Goal: Task Accomplishment & Management: Manage account settings

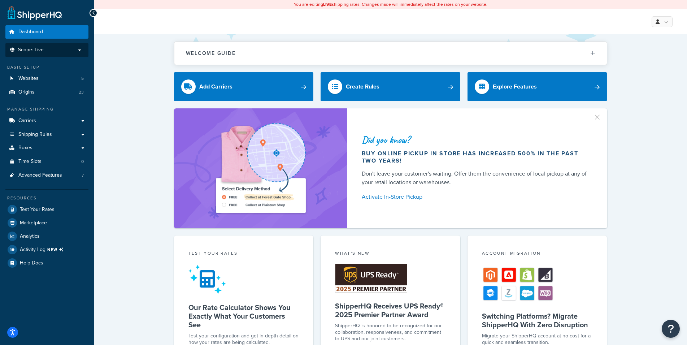
click at [45, 48] on p "Scope: Live" at bounding box center [47, 50] width 77 height 6
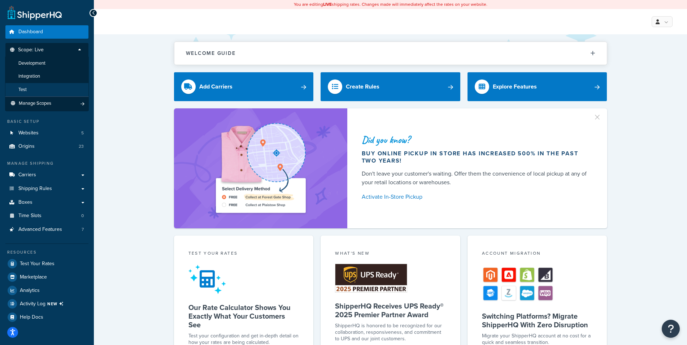
click at [32, 87] on li "Test" at bounding box center [47, 89] width 84 height 13
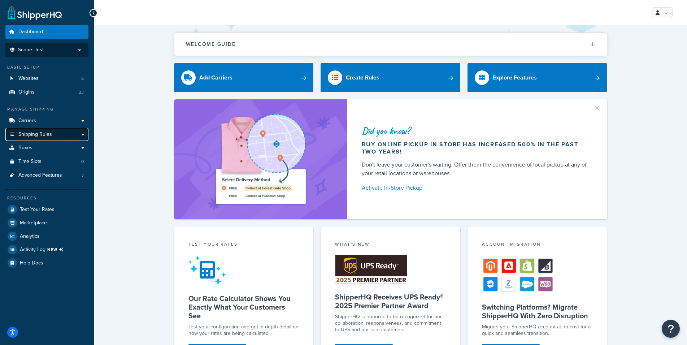
click at [82, 133] on link "Shipping Rules" at bounding box center [46, 134] width 83 height 13
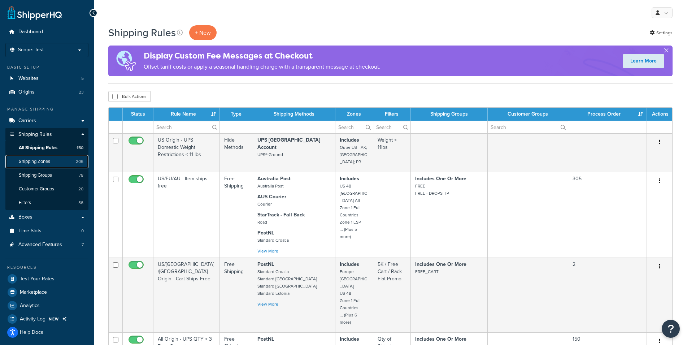
click at [44, 160] on span "Shipping Zones" at bounding box center [34, 161] width 31 height 6
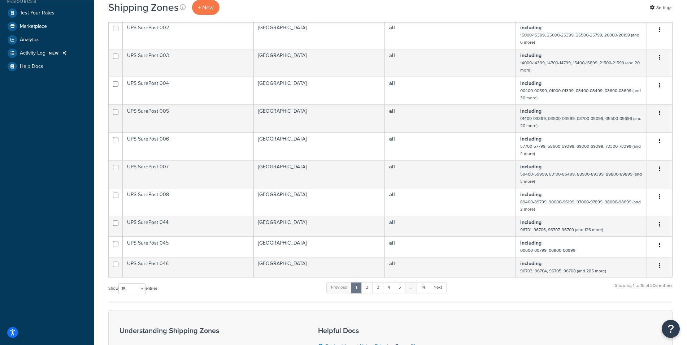
scroll to position [372, 0]
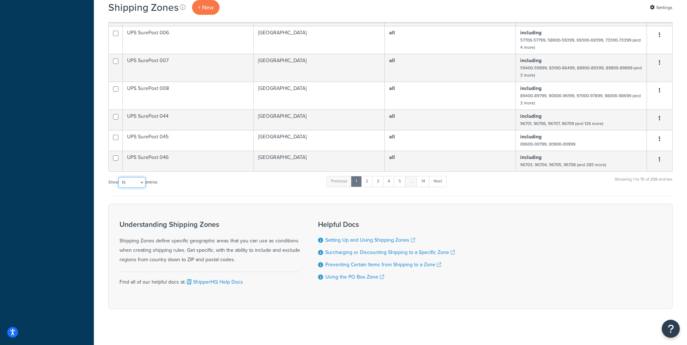
click at [118, 177] on select "10 15 25 50 100" at bounding box center [131, 182] width 27 height 11
select select "100"
click option "100" at bounding box center [0, 0] width 0 height 0
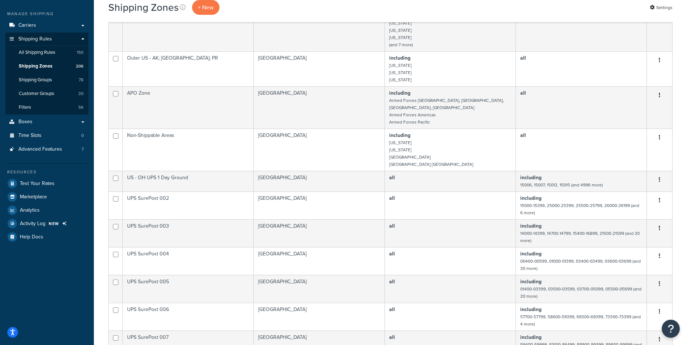
scroll to position [0, 0]
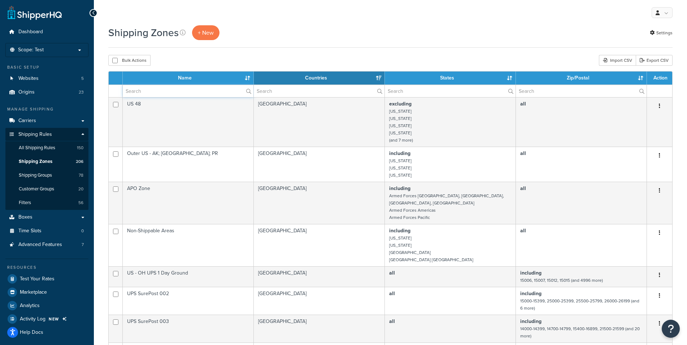
click at [164, 94] on input "text" at bounding box center [188, 91] width 131 height 12
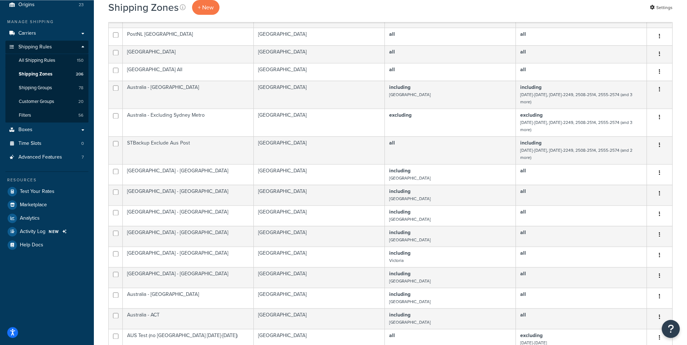
scroll to position [89, 0]
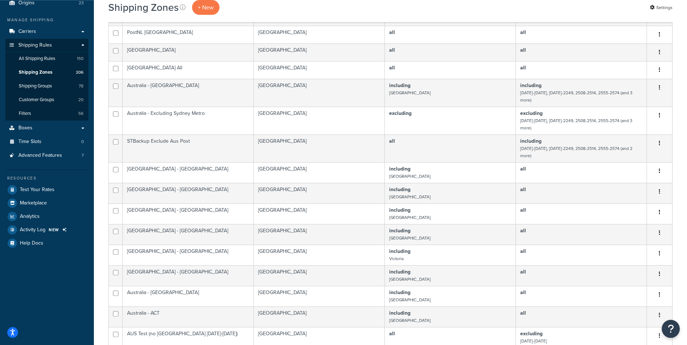
type input "au"
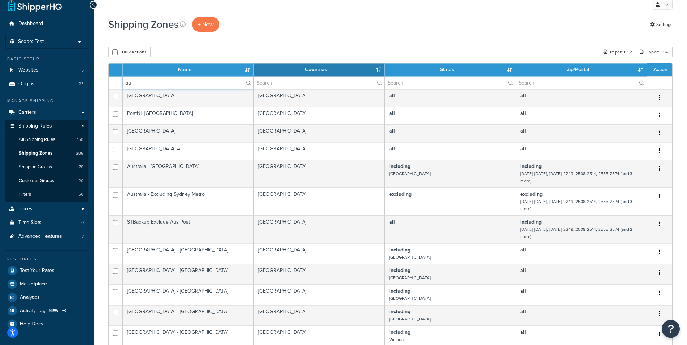
scroll to position [0, 0]
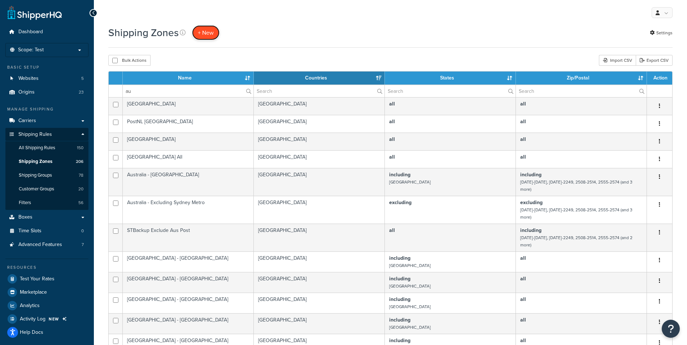
click at [205, 32] on span "+ New" at bounding box center [206, 33] width 16 height 8
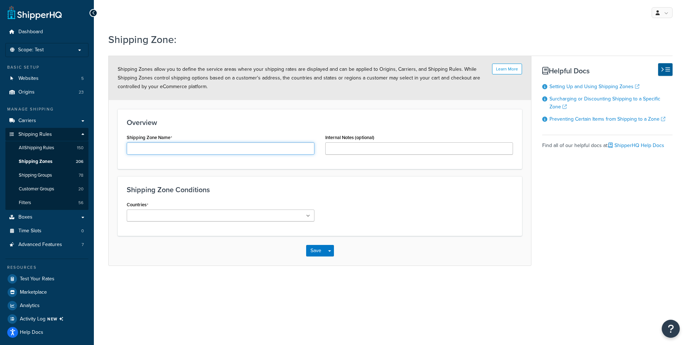
click at [175, 149] on input "Shipping Zone Name" at bounding box center [221, 148] width 188 height 12
type input "AU Echo Bike / Rower - Zone 1"
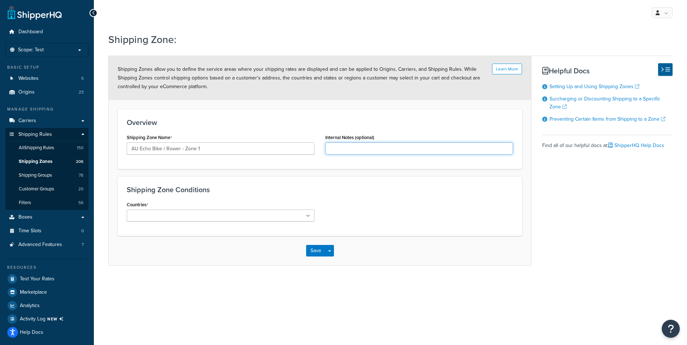
click at [385, 151] on input "Internal Notes (optional)" at bounding box center [419, 148] width 188 height 12
type input "f"
type input "Free Shipping"
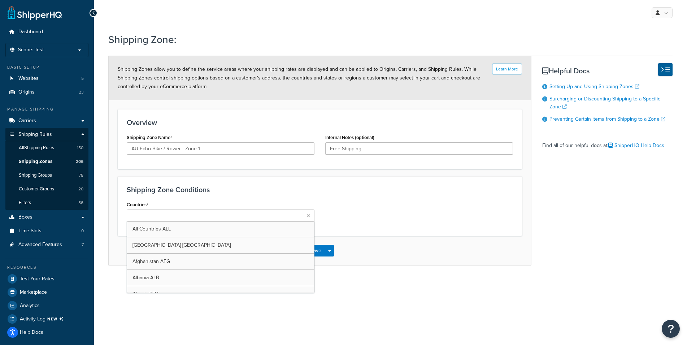
click at [281, 221] on ul at bounding box center [221, 215] width 188 height 12
type input "aus"
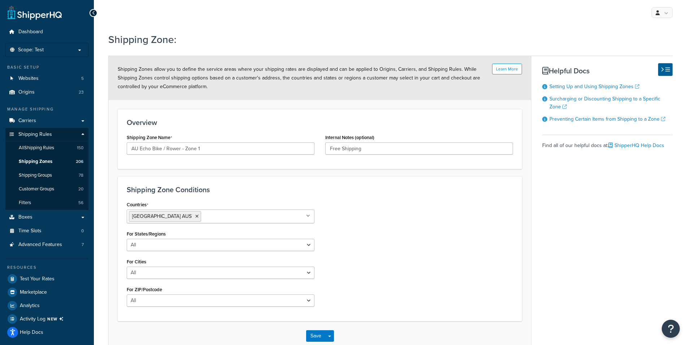
click at [387, 228] on div "Countries Australia AUS All Countries ALL United States USA Afghanistan AFG Alb…" at bounding box center [319, 255] width 397 height 113
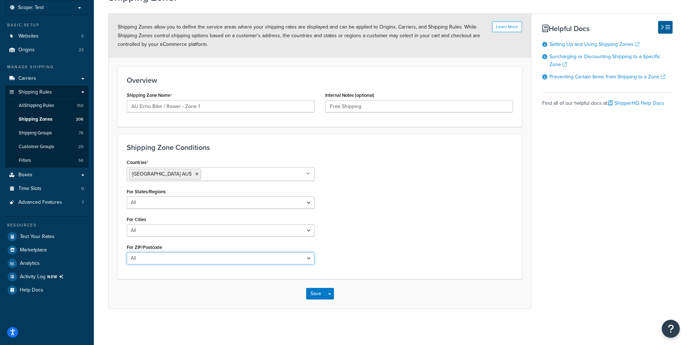
click at [127, 252] on select "All Including Excluding" at bounding box center [221, 258] width 188 height 12
click at [194, 170] on ul "Australia AUS" at bounding box center [221, 174] width 188 height 14
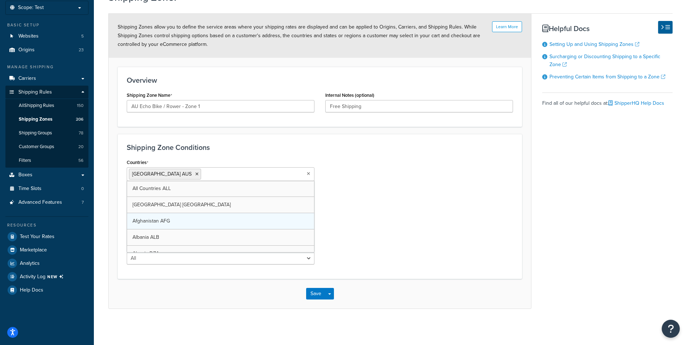
scroll to position [3, 0]
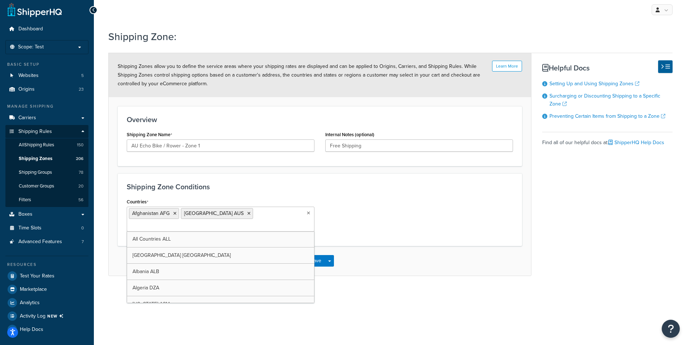
click at [386, 202] on div "Countries Afghanistan AFG Australia AUS All Countries ALL United States USA Alb…" at bounding box center [319, 216] width 397 height 40
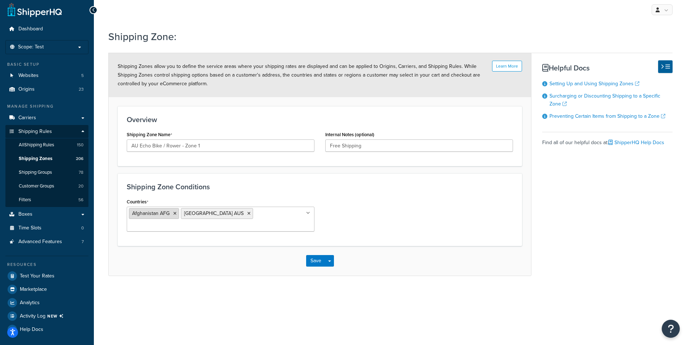
click at [175, 213] on icon at bounding box center [174, 213] width 3 height 4
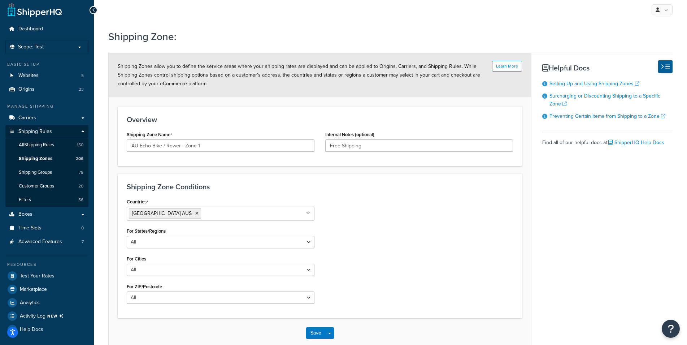
click at [355, 190] on h3 "Shipping Zone Conditions" at bounding box center [320, 187] width 386 height 8
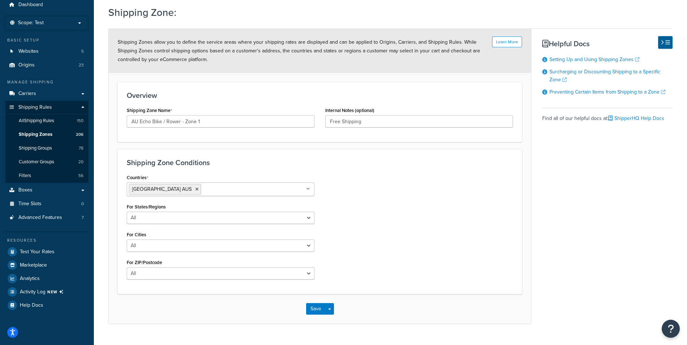
scroll to position [42, 0]
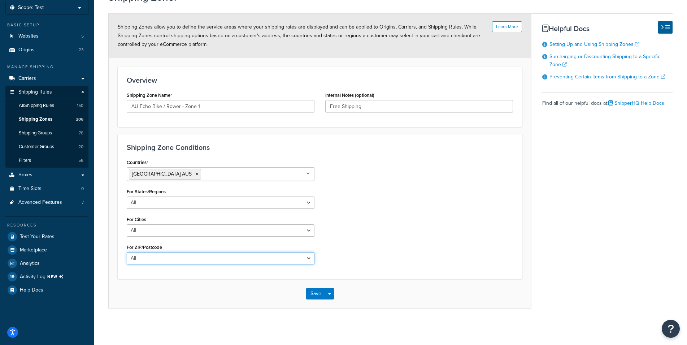
click at [127, 252] on select "All Including Excluding" at bounding box center [221, 258] width 188 height 12
select select "including"
click option "Including" at bounding box center [0, 0] width 0 height 0
click at [171, 282] on textarea "ZIP/Postcodes" at bounding box center [221, 293] width 188 height 27
click at [144, 294] on textarea "ZIP/Postcodes" at bounding box center [221, 293] width 188 height 27
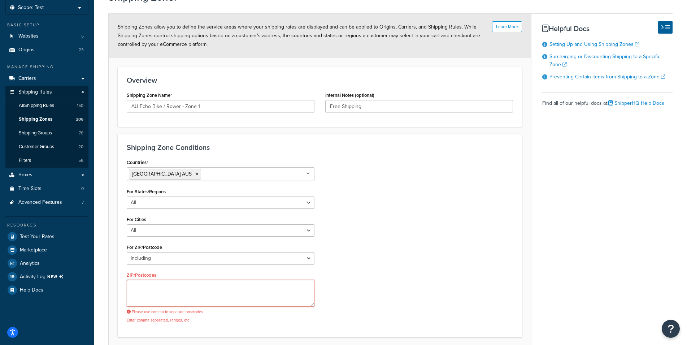
paste textarea "1001-1010,1020-1023,1025-1046,1100-1101,1105-1110,1112-1129,1130-1149,1150-1199…"
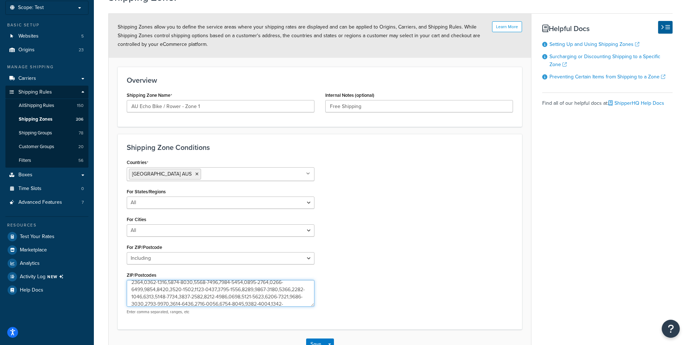
scroll to position [95, 0]
type textarea "1001-1010,1020-1023,1025-1046,1100-1101,1105-1110,1112-1129,1130-1149,1150-1199…"
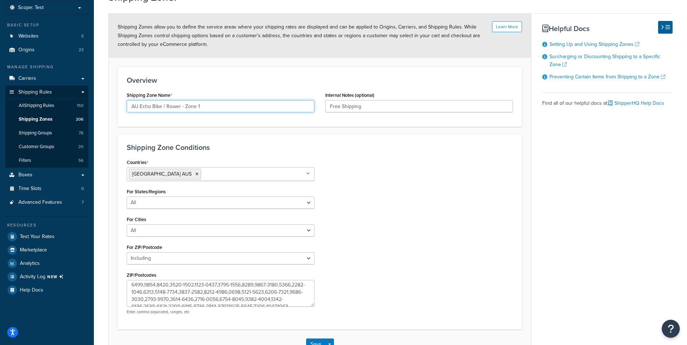
drag, startPoint x: 204, startPoint y: 108, endPoint x: 101, endPoint y: 106, distance: 102.2
click at [127, 106] on input "AU Echo Bike / Rower - Zone 1" at bounding box center [221, 106] width 188 height 12
click at [426, 213] on div "Countries Australia AUS All Countries ALL United States USA Afghanistan AFG Alb…" at bounding box center [319, 238] width 397 height 163
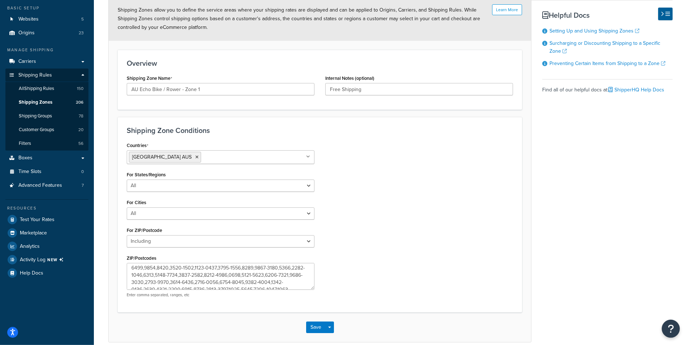
scroll to position [99, 0]
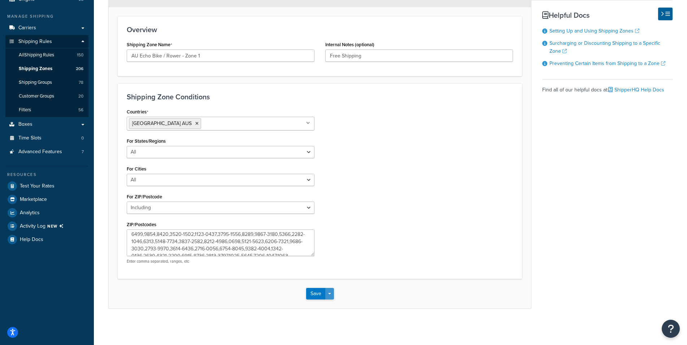
click at [329, 297] on button "Save Dropdown" at bounding box center [329, 294] width 9 height 12
click at [334, 309] on button "Save and Edit" at bounding box center [341, 306] width 70 height 15
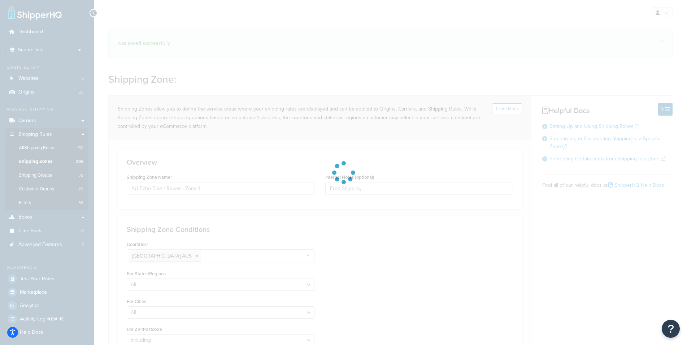
select select "including"
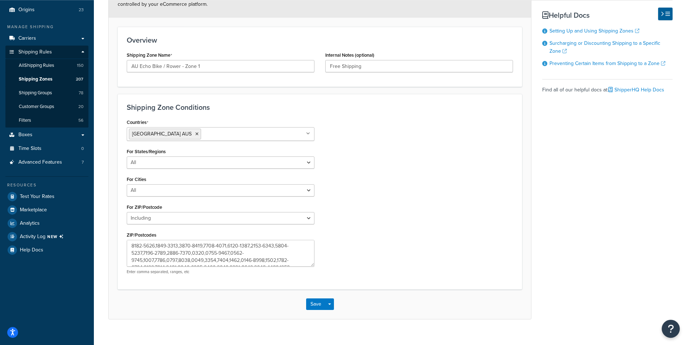
scroll to position [99, 0]
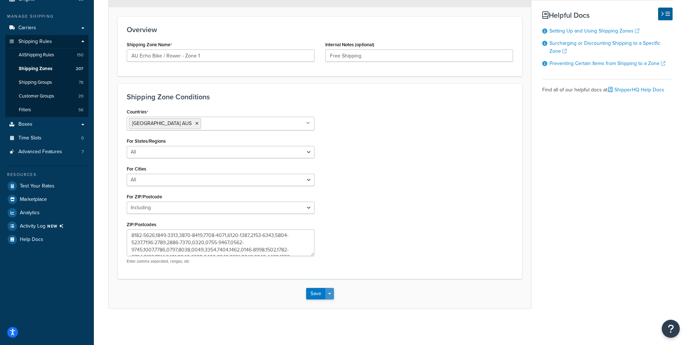
click at [331, 293] on button "Save Dropdown" at bounding box center [329, 294] width 9 height 12
click at [331, 323] on button "Save and Duplicate" at bounding box center [341, 321] width 70 height 15
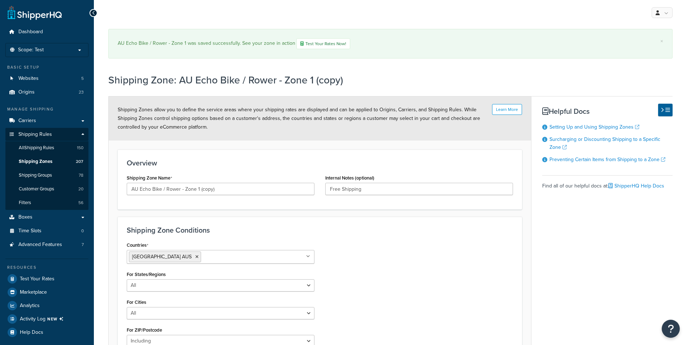
select select "including"
drag, startPoint x: 218, startPoint y: 189, endPoint x: 197, endPoint y: 189, distance: 21.3
click at [197, 189] on input "AU Echo Bike / Rower - Zone 1 (copy)" at bounding box center [221, 189] width 188 height 12
drag, startPoint x: 196, startPoint y: 189, endPoint x: 238, endPoint y: 188, distance: 41.9
click at [238, 188] on input "AU Echo Bike / Rower - Zone 1 (copy)" at bounding box center [221, 189] width 188 height 12
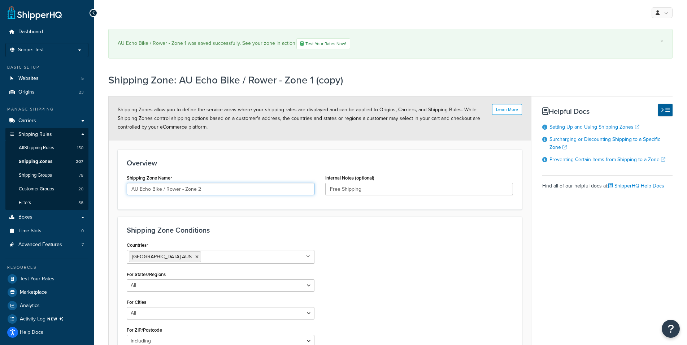
type input "AU Echo Bike / Rower - Zone 2"
drag, startPoint x: 376, startPoint y: 192, endPoint x: 280, endPoint y: 191, distance: 95.7
click at [325, 191] on input "Free Shipping" at bounding box center [419, 189] width 188 height 12
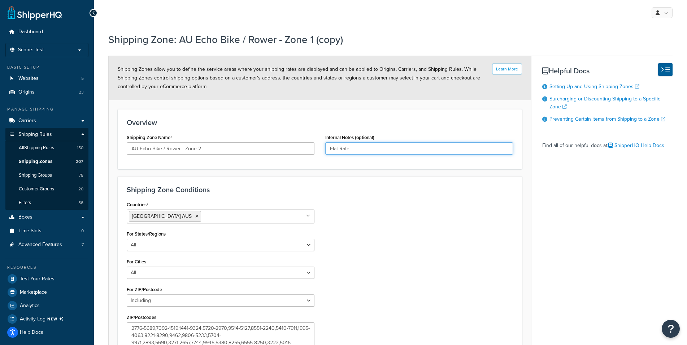
type input "Flat Rate"
click at [405, 236] on div "Countries Australia AUS All Countries ALL United States USA Afghanistan AFG Alb…" at bounding box center [319, 280] width 397 height 163
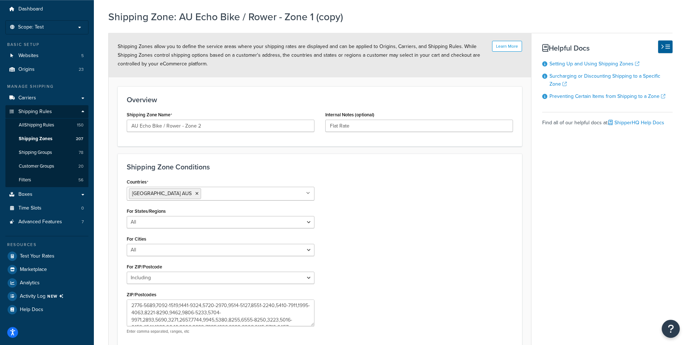
scroll to position [37, 0]
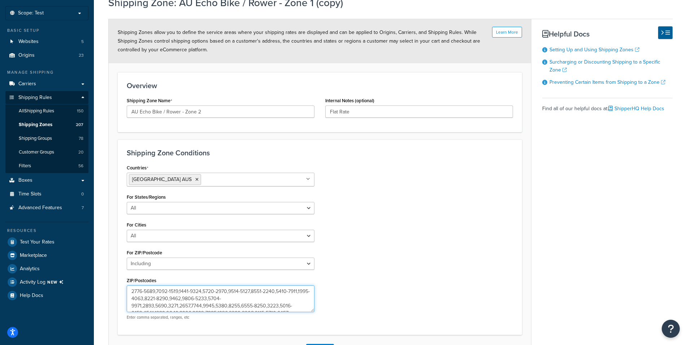
click at [188, 304] on textarea "ZIP/Postcodes" at bounding box center [221, 298] width 188 height 27
paste textarea "2329,2338-2348,2350-2361,2365,2369-2372,2379-2382,2386-2388,2390,2395-2406,2408…"
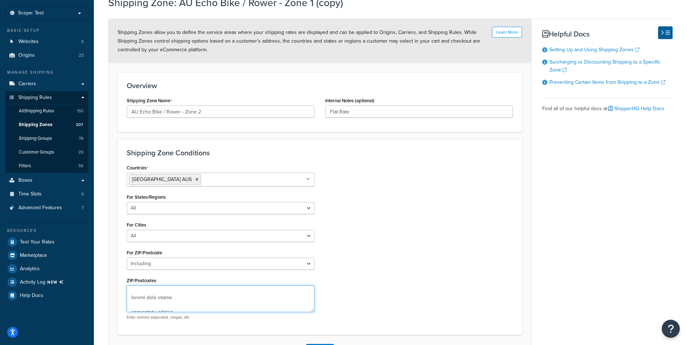
drag, startPoint x: 218, startPoint y: 316, endPoint x: 125, endPoint y: 291, distance: 96.3
click at [127, 291] on textarea "ZIP/Postcodes" at bounding box center [221, 298] width 188 height 27
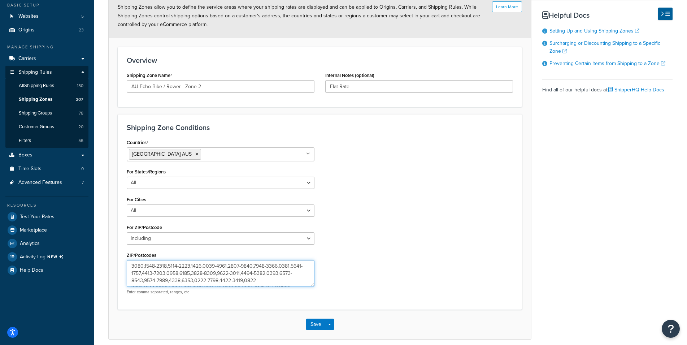
scroll to position [99, 0]
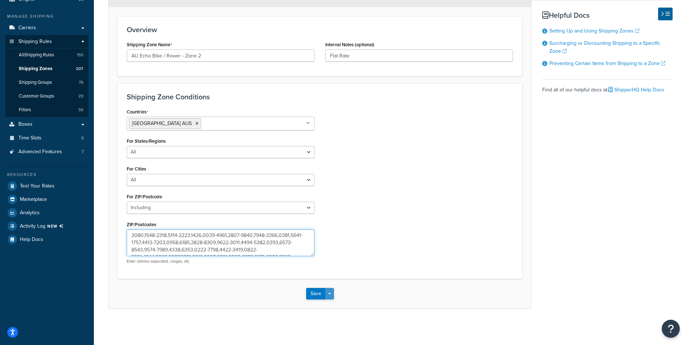
type textarea "2329,2338-2348,2350-2361,2365,2369-2372,2379-2382,2386-2388,2390,2395-2406,2408…"
click at [331, 295] on button "Save Dropdown" at bounding box center [329, 294] width 9 height 12
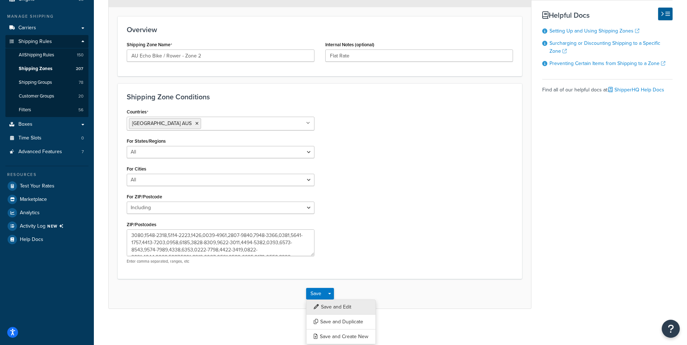
click at [329, 307] on button "Save and Edit" at bounding box center [341, 306] width 70 height 15
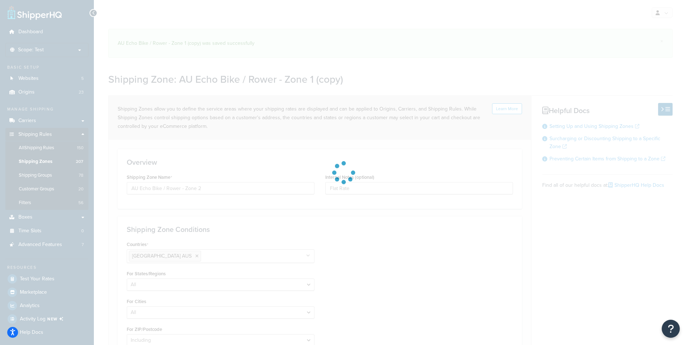
select select "including"
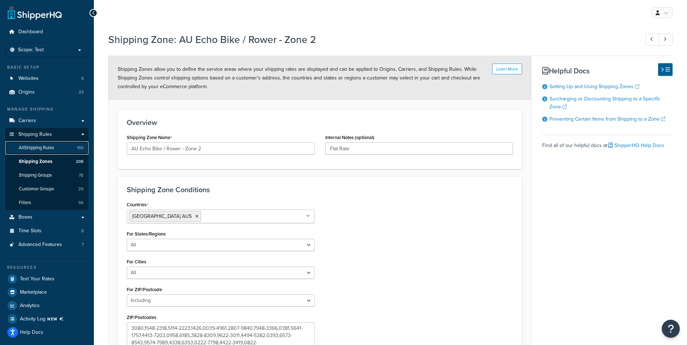
click at [43, 146] on span "All Shipping Rules" at bounding box center [36, 148] width 35 height 6
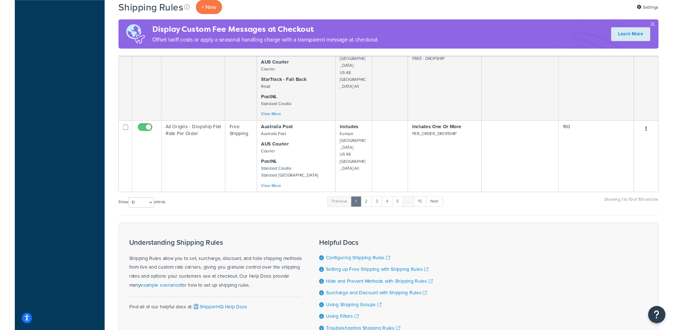
scroll to position [712, 0]
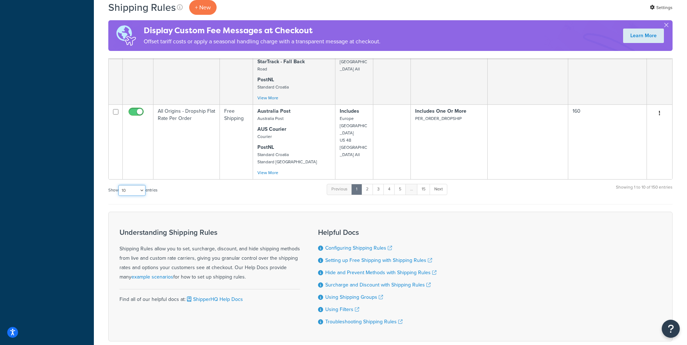
click at [118, 185] on select "10 15 25 50 100 1000" at bounding box center [131, 190] width 27 height 11
select select "1000"
click option "1000" at bounding box center [0, 0] width 0 height 0
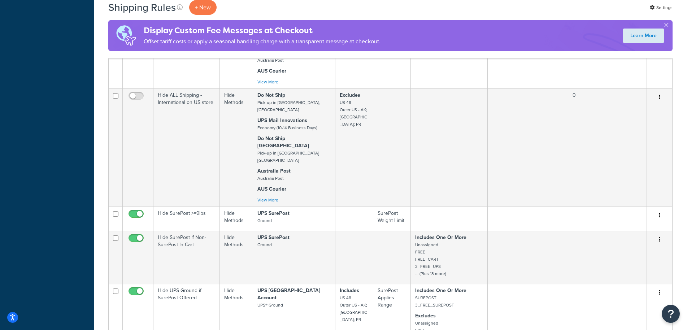
scroll to position [8931, 0]
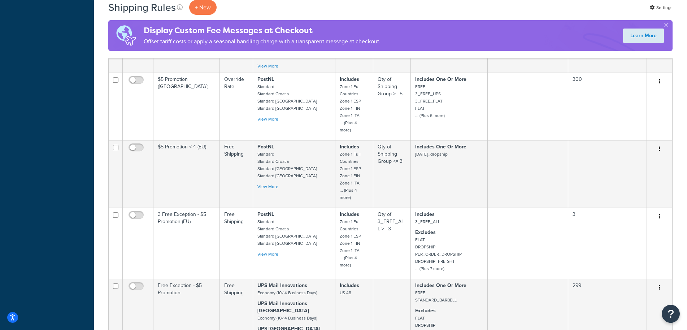
scroll to position [9005, 0]
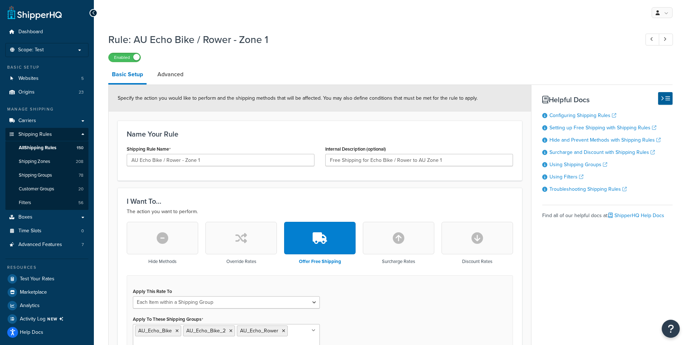
select select "ITEM"
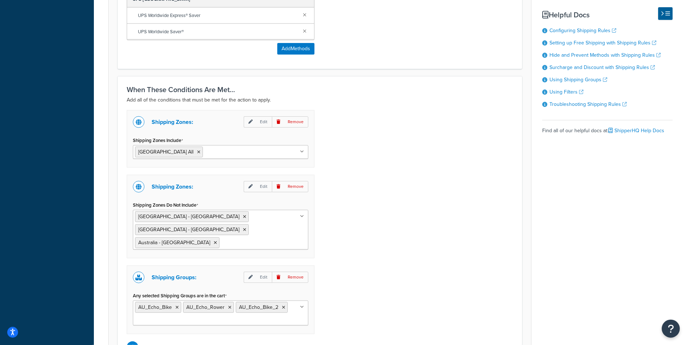
scroll to position [589, 0]
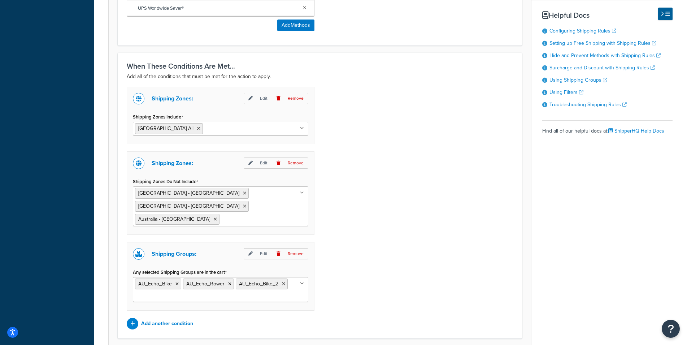
click at [205, 128] on input "Shipping Zones Include" at bounding box center [237, 128] width 64 height 8
type input "au ec"
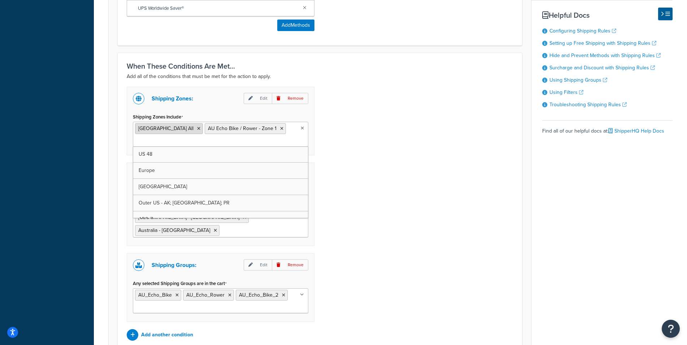
click at [197, 129] on icon at bounding box center [198, 128] width 3 height 4
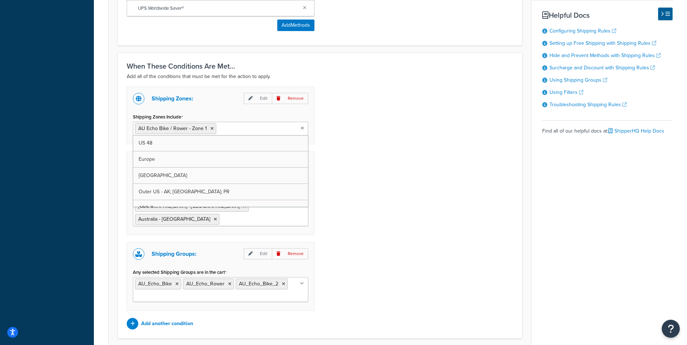
click at [439, 133] on div "Shipping Zones: Edit Remove Shipping Zones Include AU Echo Bike / Rower - Zone …" at bounding box center [319, 208] width 397 height 243
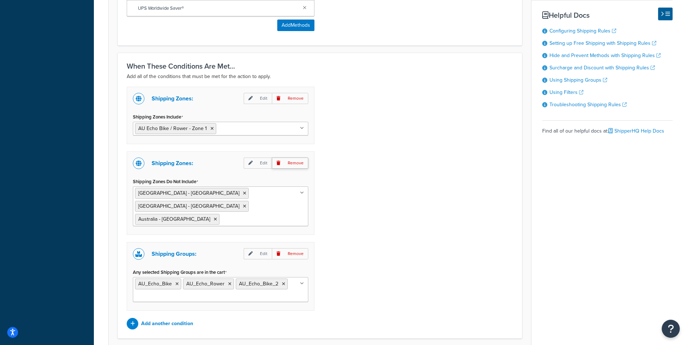
click at [298, 165] on p "Remove" at bounding box center [290, 162] width 36 height 11
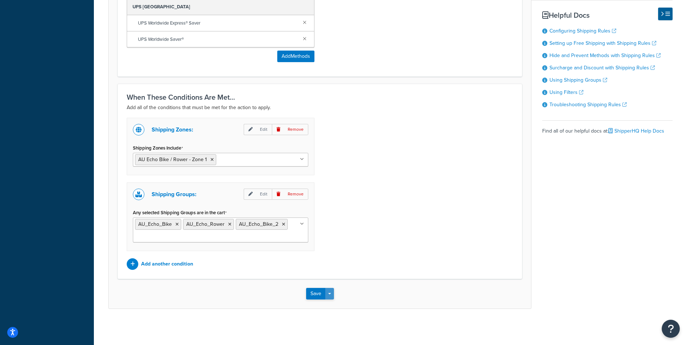
click at [330, 294] on span "button" at bounding box center [329, 293] width 3 height 1
click at [332, 308] on button "Save and Edit" at bounding box center [341, 306] width 70 height 15
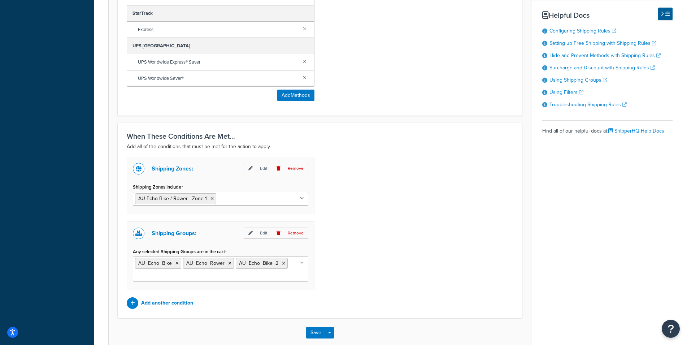
scroll to position [0, 0]
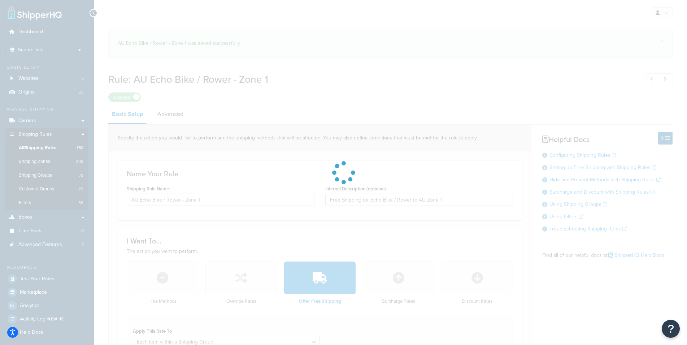
select select "ITEM"
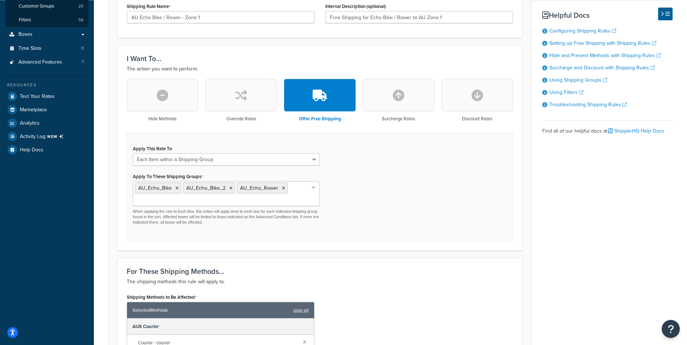
scroll to position [184, 0]
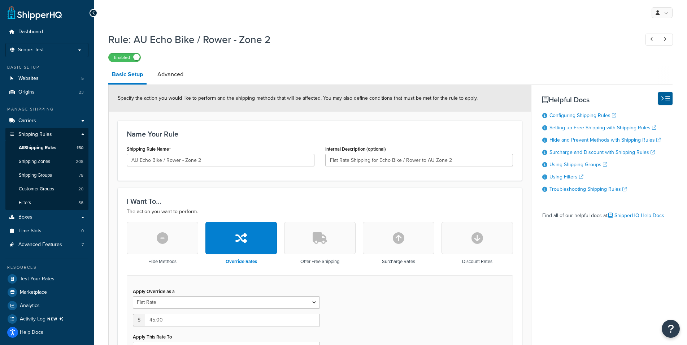
select select "ITEM"
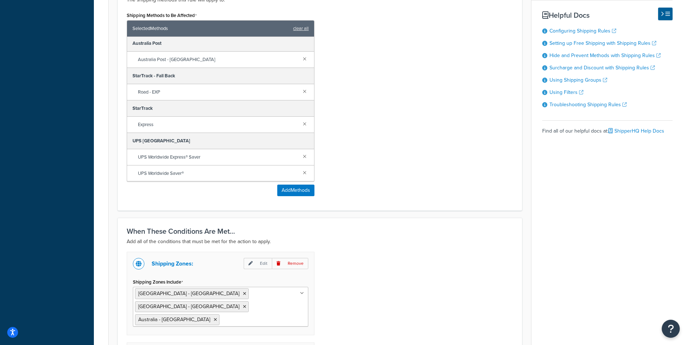
scroll to position [569, 0]
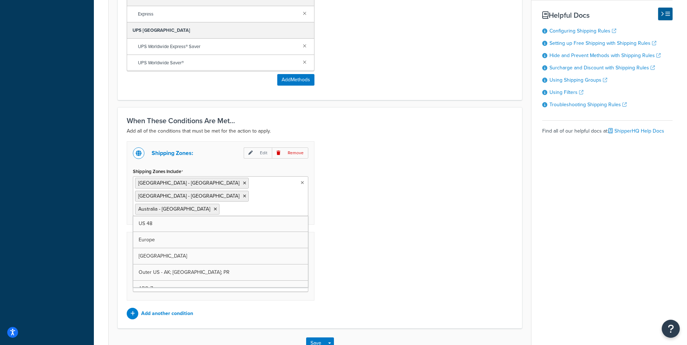
click at [230, 205] on input "Shipping Zones Include" at bounding box center [253, 209] width 64 height 8
type input "au e"
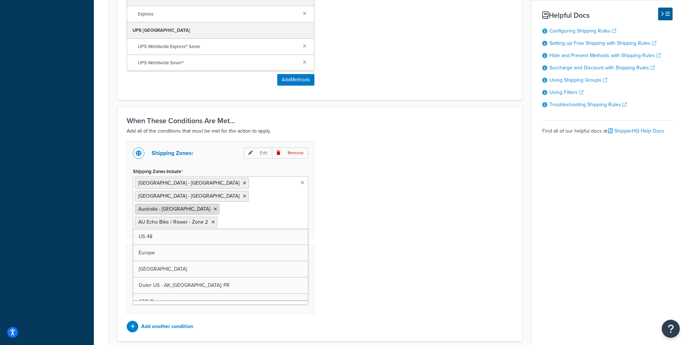
click at [214, 207] on icon at bounding box center [215, 209] width 3 height 4
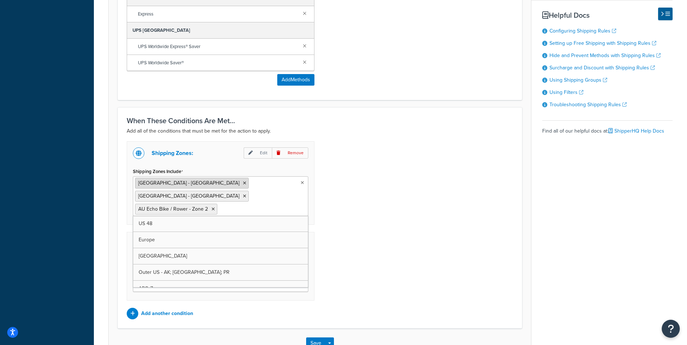
click at [204, 186] on li "[GEOGRAPHIC_DATA] - [GEOGRAPHIC_DATA]" at bounding box center [192, 183] width 114 height 11
click at [243, 181] on icon at bounding box center [244, 183] width 3 height 4
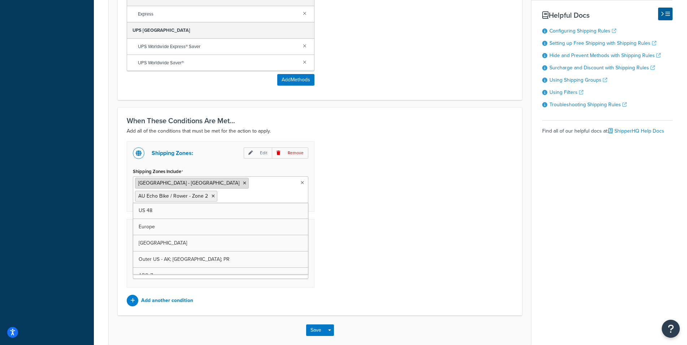
click at [243, 183] on icon at bounding box center [244, 183] width 3 height 4
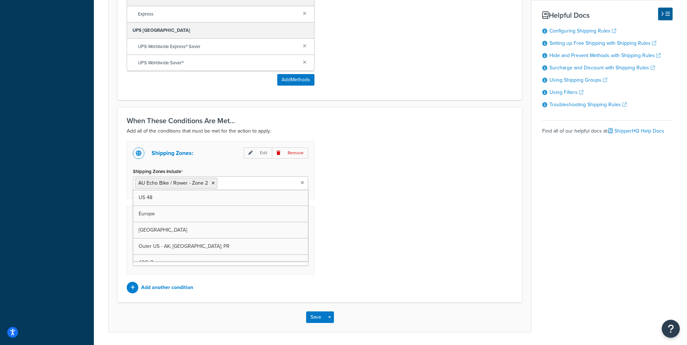
click at [394, 169] on div "Shipping Zones: Edit Remove Shipping Zones Include AU Echo Bike / Rower - Zone …" at bounding box center [319, 217] width 397 height 152
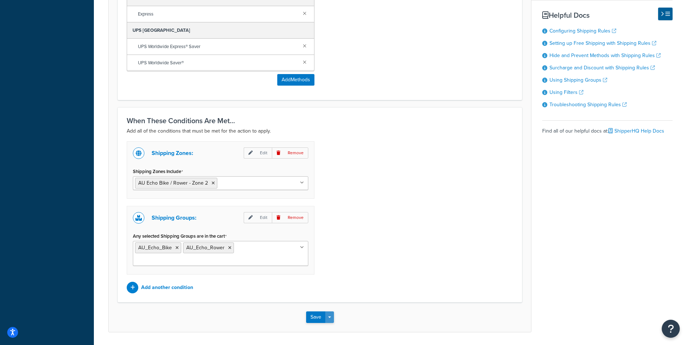
click at [331, 321] on button "Save Dropdown" at bounding box center [329, 317] width 9 height 12
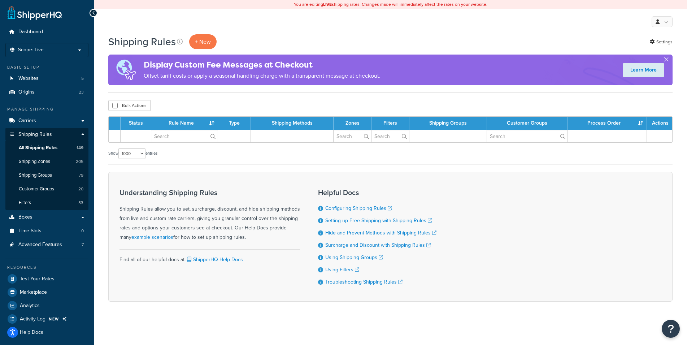
select select "1000"
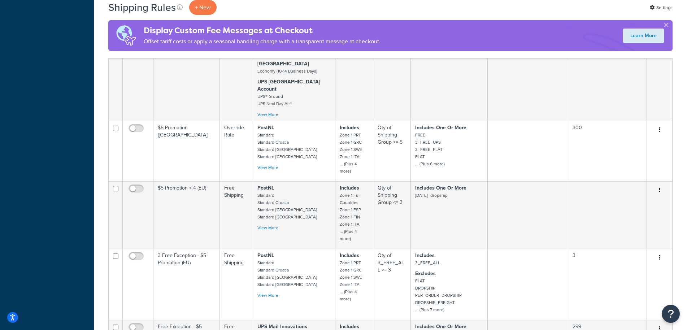
scroll to position [9289, 0]
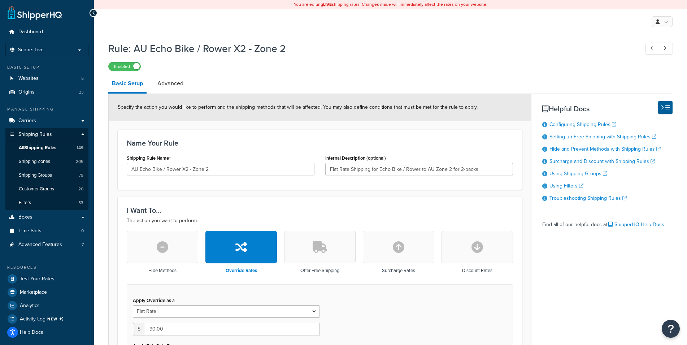
select select "ITEM"
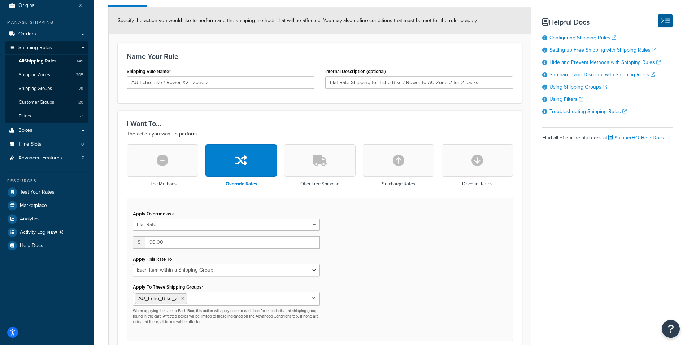
scroll to position [184, 0]
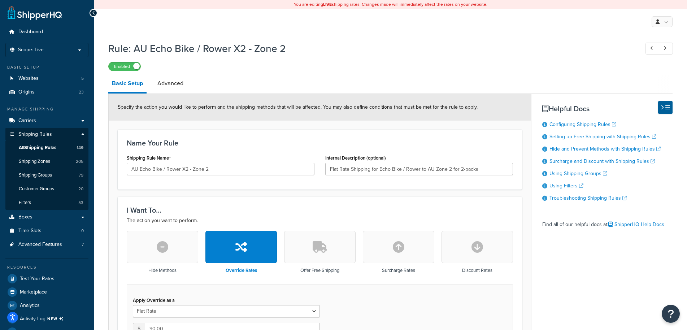
select select "ITEM"
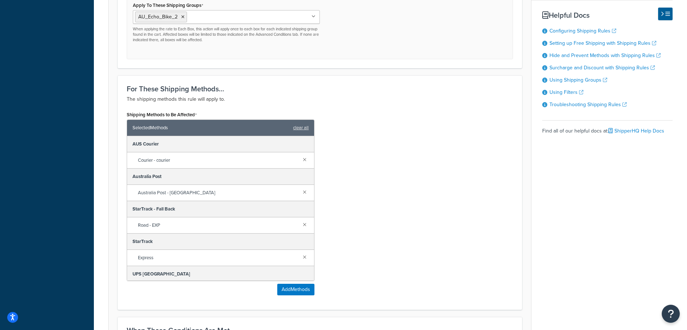
scroll to position [589, 0]
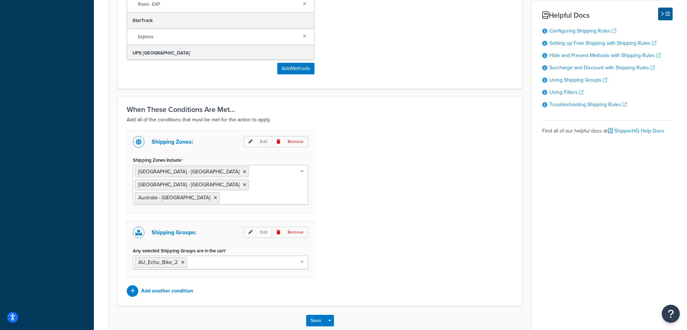
click at [243, 193] on input "Shipping Zones Include" at bounding box center [253, 197] width 64 height 8
drag, startPoint x: 232, startPoint y: 183, endPoint x: 208, endPoint y: 184, distance: 24.2
click at [221, 193] on input "zone" at bounding box center [253, 197] width 64 height 8
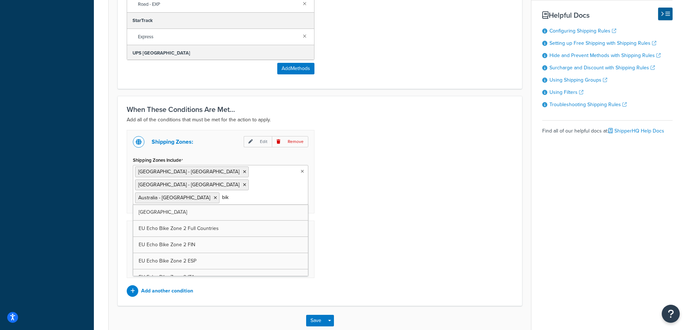
type input "bike"
drag, startPoint x: 235, startPoint y: 184, endPoint x: 212, endPoint y: 184, distance: 23.8
click at [221, 193] on input "bike" at bounding box center [253, 197] width 64 height 8
click at [357, 193] on div "Shipping Zones: Edit Remove Shipping Zones Include [GEOGRAPHIC_DATA] - [GEOGRAP…" at bounding box center [319, 213] width 397 height 167
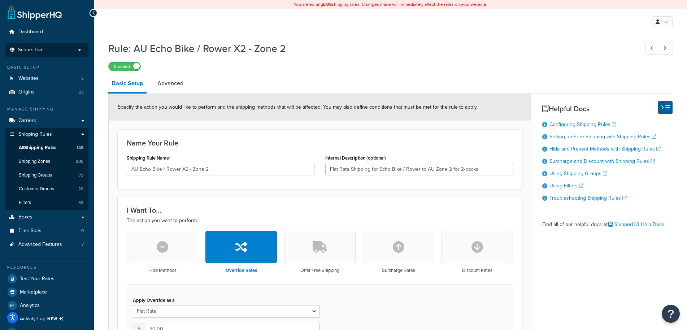
click at [44, 48] on p "Scope: Live" at bounding box center [47, 50] width 77 height 6
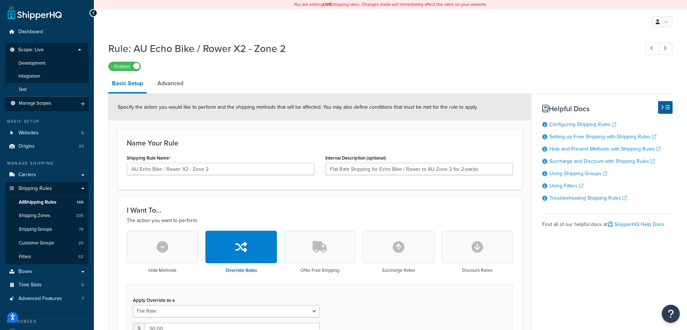
click at [32, 92] on li "Test" at bounding box center [47, 89] width 84 height 13
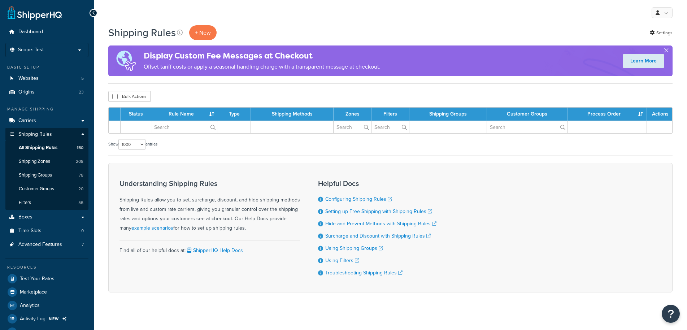
select select "1000"
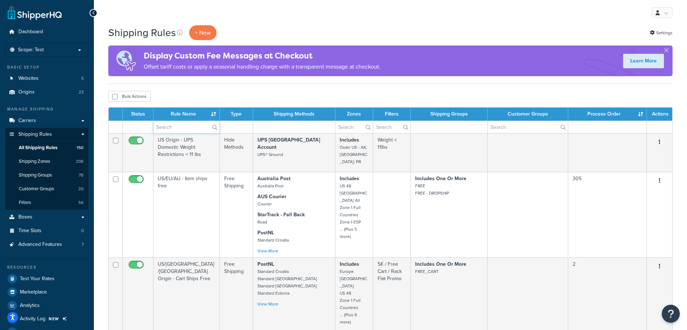
click at [193, 127] on input "text" at bounding box center [186, 127] width 66 height 12
click at [226, 99] on div "Bulk Actions Duplicate [GEOGRAPHIC_DATA]" at bounding box center [390, 96] width 564 height 11
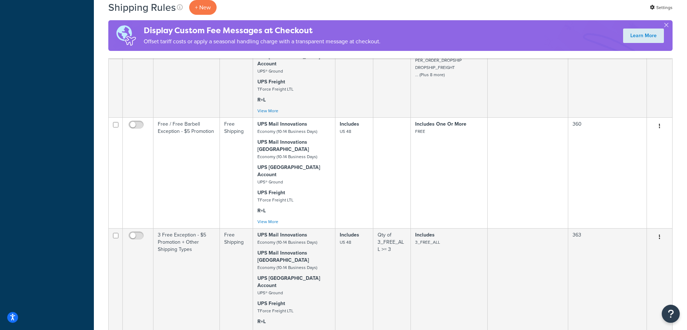
scroll to position [9448, 0]
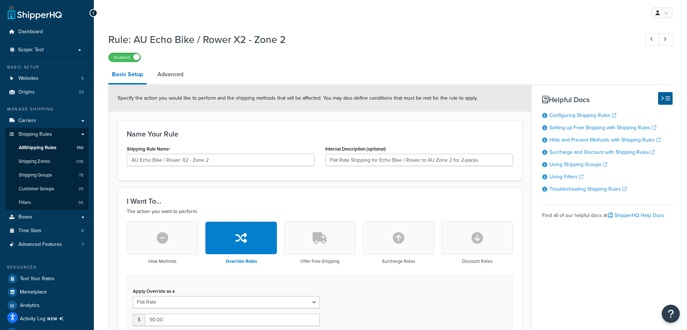
select select "ITEM"
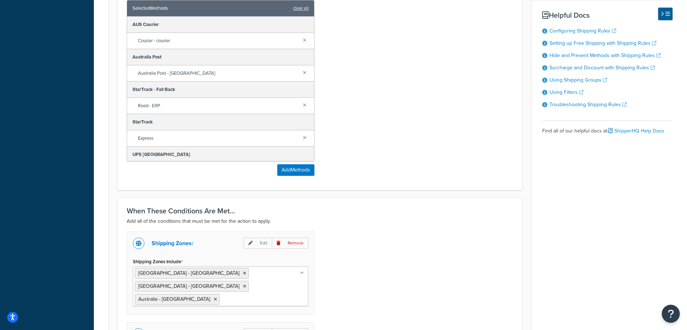
scroll to position [589, 0]
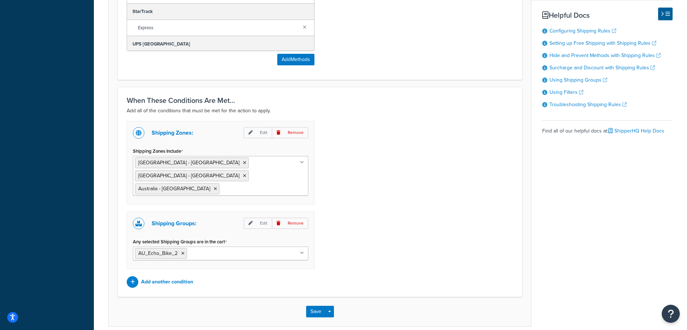
click at [245, 184] on input "Shipping Zones Include" at bounding box center [253, 188] width 64 height 8
type input "zone 2"
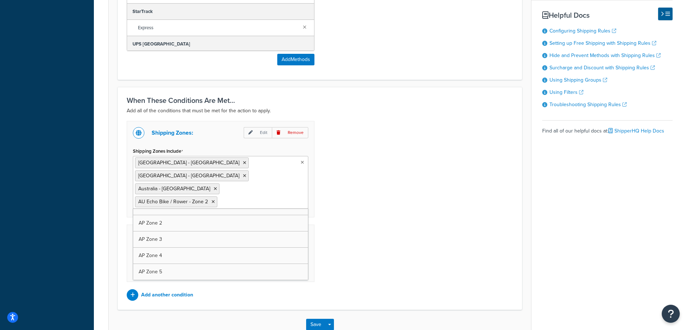
scroll to position [3193, 0]
click at [214, 187] on icon at bounding box center [215, 189] width 3 height 4
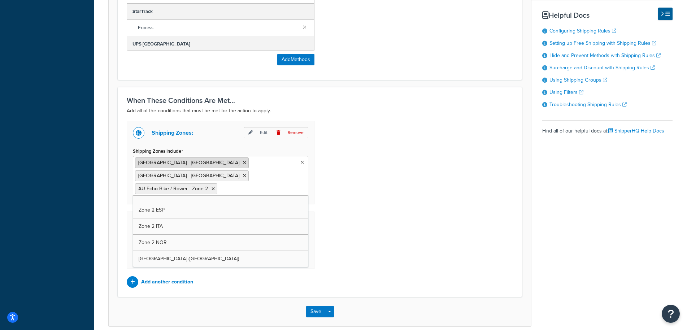
click at [243, 165] on icon at bounding box center [244, 163] width 3 height 4
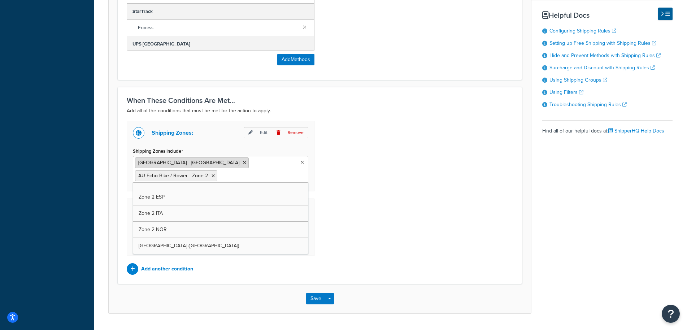
click at [243, 162] on icon at bounding box center [244, 163] width 3 height 4
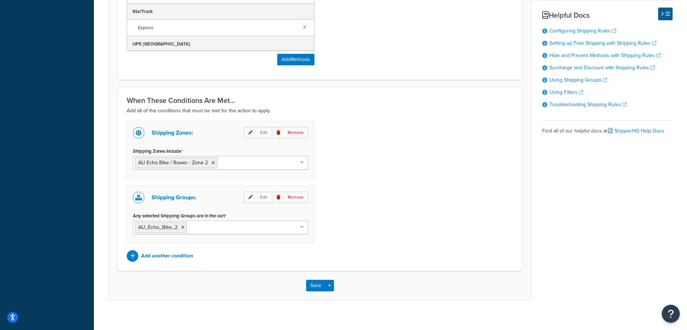
click at [439, 160] on div "Shipping Zones: Edit Remove Shipping Zones Include AU Echo Bike / Rower - Zone …" at bounding box center [319, 191] width 397 height 141
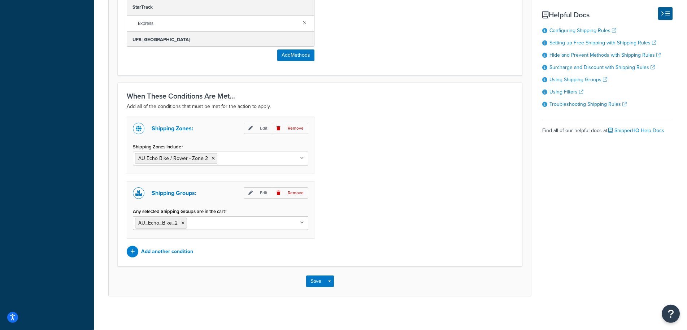
scroll to position [596, 0]
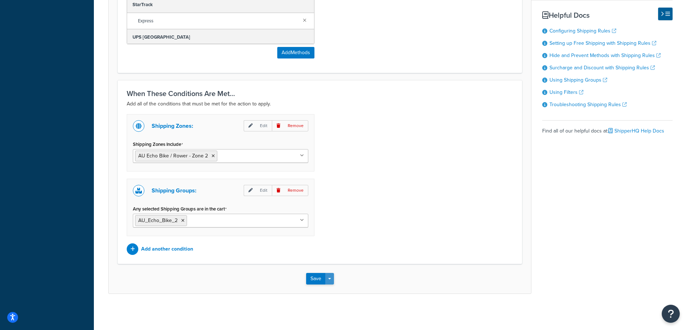
click at [330, 281] on button "Save Dropdown" at bounding box center [329, 279] width 9 height 12
click at [334, 294] on button "Save and Edit" at bounding box center [341, 291] width 70 height 15
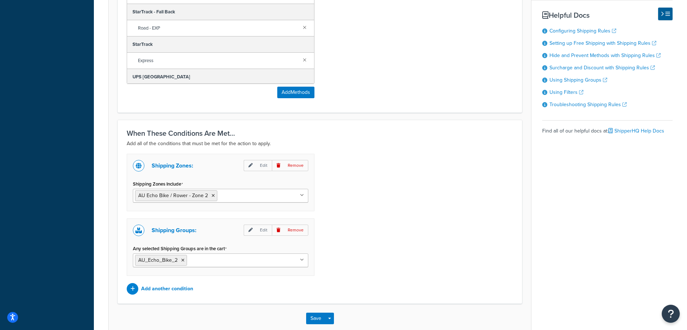
scroll to position [0, 0]
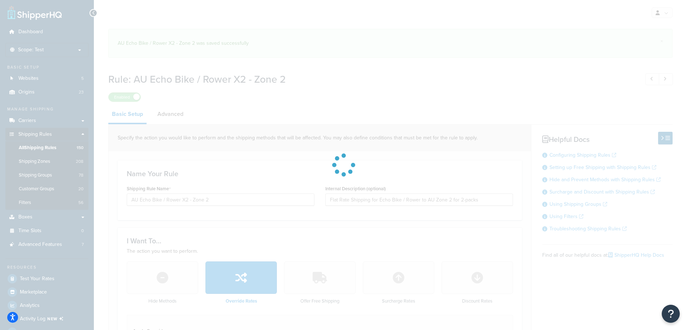
select select "ITEM"
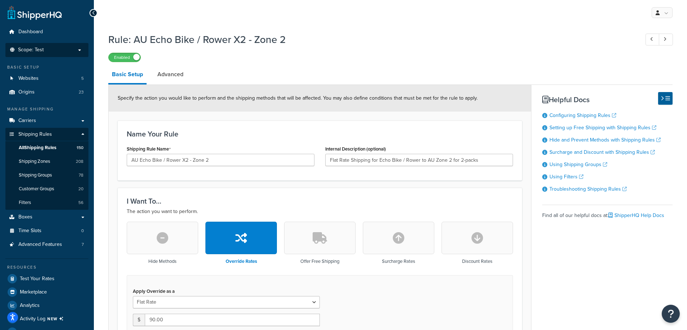
click at [74, 48] on p "Scope: Test" at bounding box center [47, 50] width 77 height 6
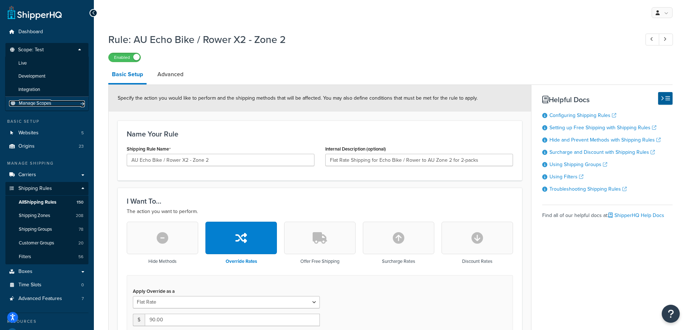
click at [40, 105] on span "Manage Scopes" at bounding box center [35, 103] width 32 height 6
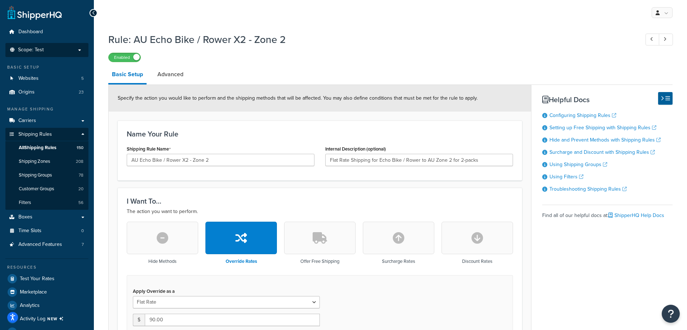
click at [75, 50] on p "Scope: Test" at bounding box center [47, 50] width 77 height 6
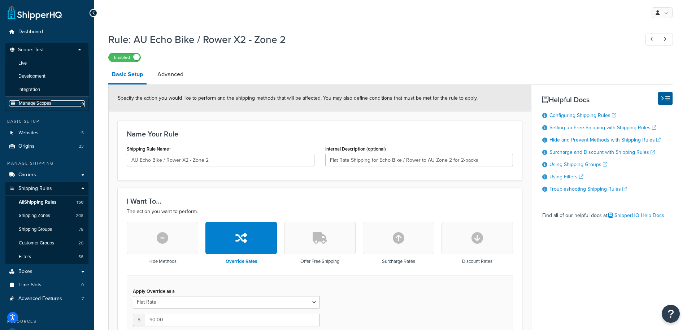
click at [46, 104] on span "Manage Scopes" at bounding box center [35, 103] width 32 height 6
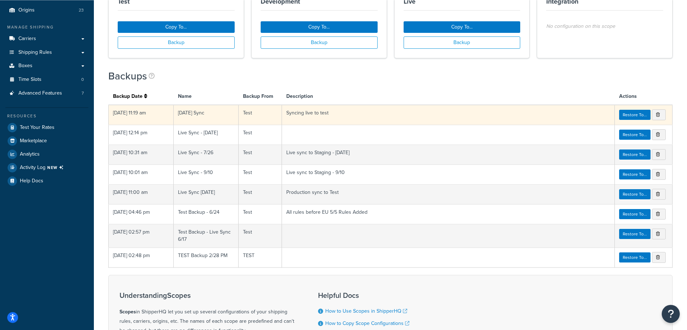
scroll to position [110, 0]
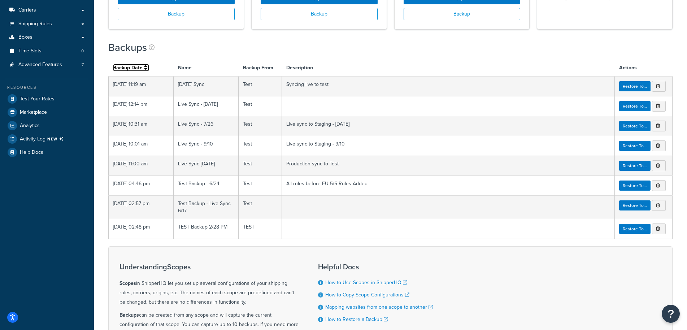
click at [143, 69] on link "Backup Date" at bounding box center [131, 68] width 36 height 8
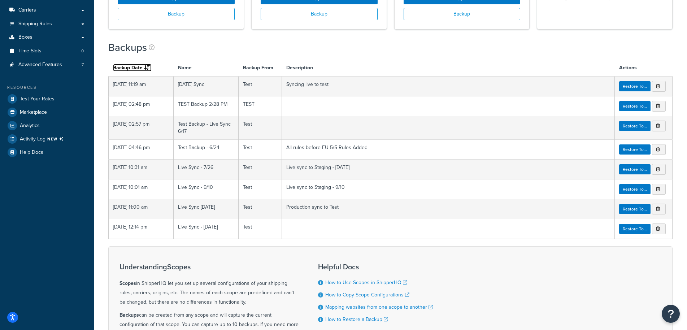
click at [147, 69] on icon at bounding box center [147, 67] width 6 height 5
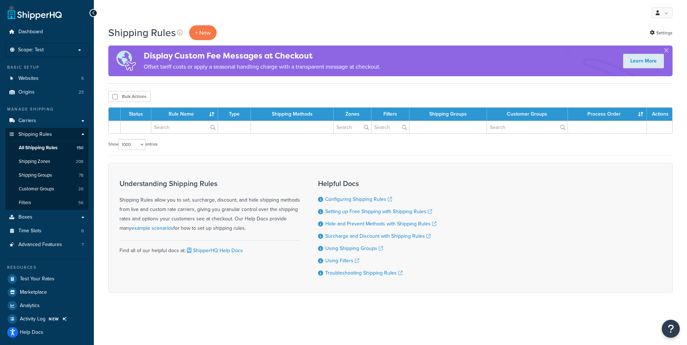
select select "1000"
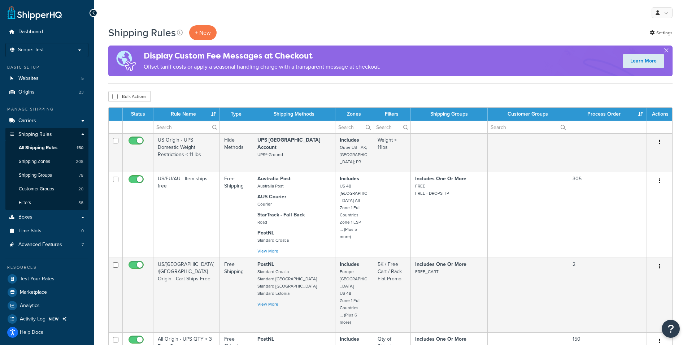
click at [276, 94] on div "Bulk Actions Duplicate Delete" at bounding box center [390, 96] width 564 height 11
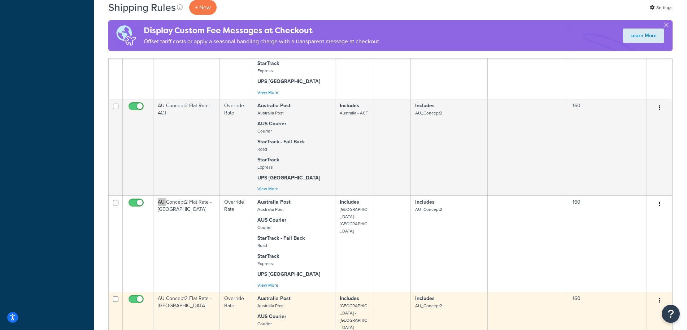
scroll to position [7311, 0]
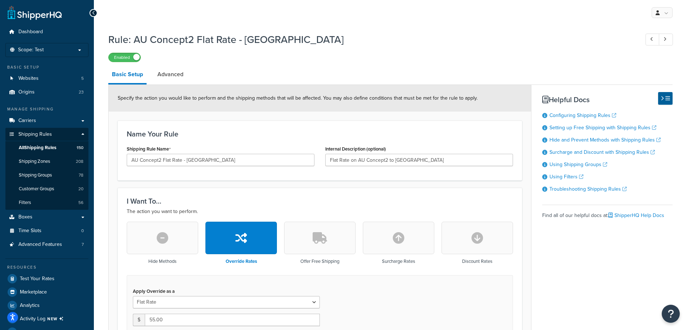
select select "ITEM"
click at [173, 73] on link "Advanced" at bounding box center [170, 74] width 33 height 17
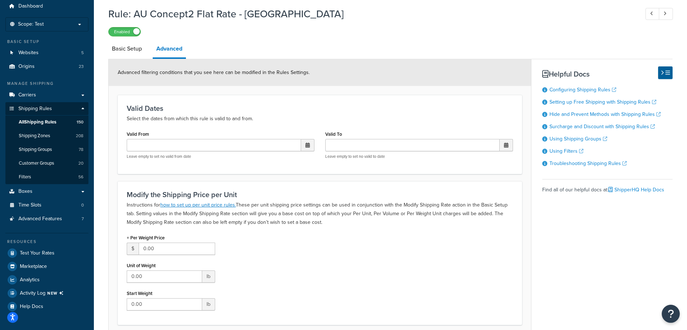
scroll to position [17, 0]
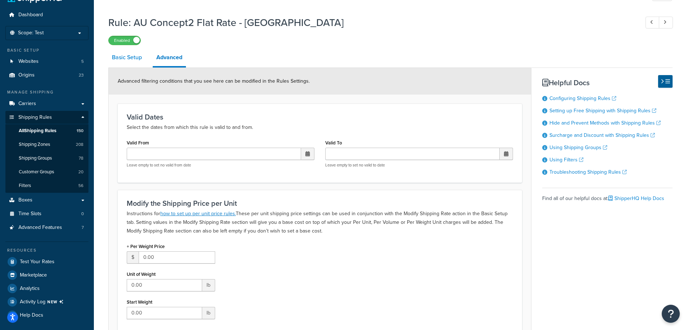
click at [127, 56] on link "Basic Setup" at bounding box center [126, 57] width 37 height 17
select select "ITEM"
